Goal: Task Accomplishment & Management: Use online tool/utility

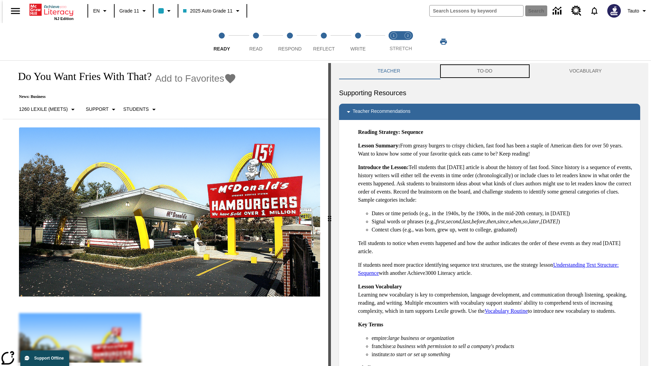
click at [485, 71] on button "TO-DO" at bounding box center [485, 71] width 92 height 16
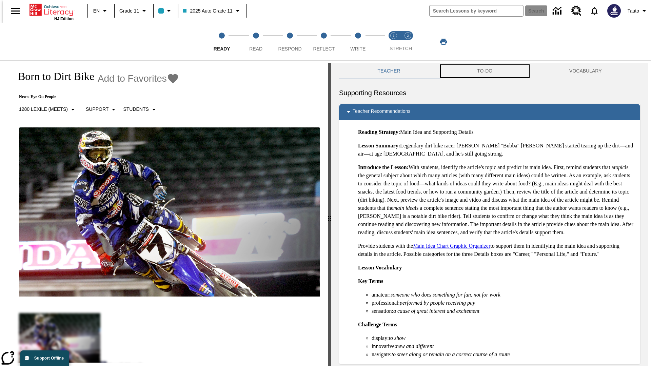
click at [485, 71] on button "TO-DO" at bounding box center [485, 71] width 92 height 16
